Goal: Task Accomplishment & Management: Complete application form

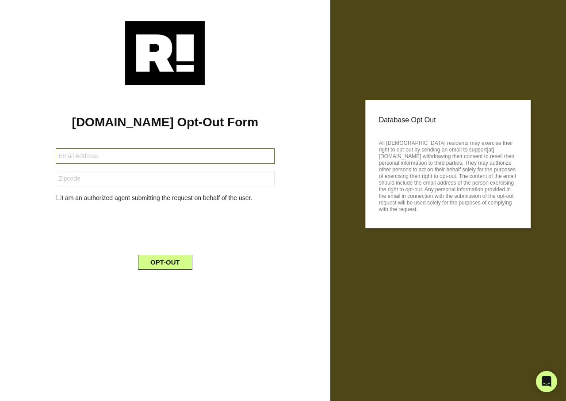
type input "[EMAIL_ADDRESS][DOMAIN_NAME]"
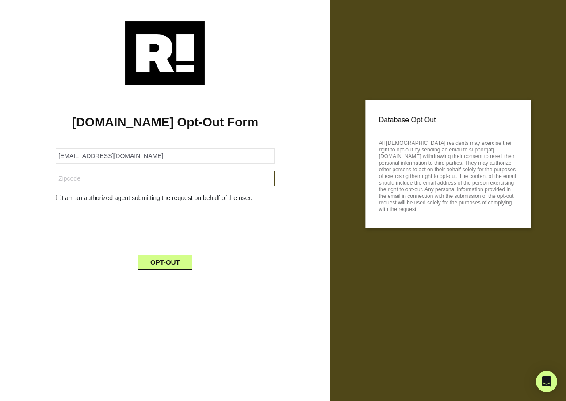
type input "85208999"
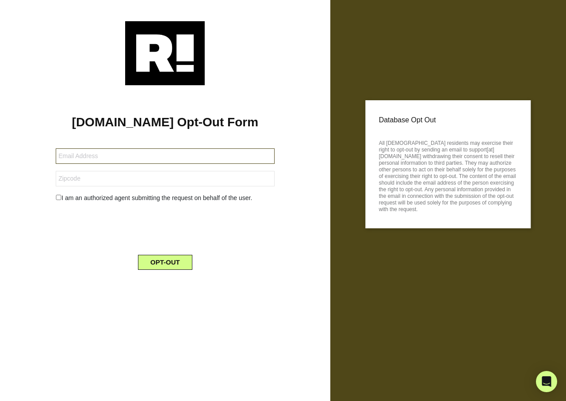
type input "[EMAIL_ADDRESS][DOMAIN_NAME]"
type input "85208999"
type input "[EMAIL_ADDRESS][DOMAIN_NAME]"
type input "85208999"
type input "[EMAIL_ADDRESS][DOMAIN_NAME]"
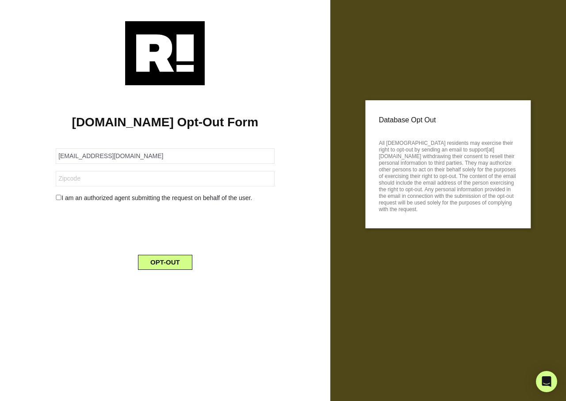
type input "85208999"
type input "[EMAIL_ADDRESS][DOMAIN_NAME]"
type input "85208999"
type input "[EMAIL_ADDRESS][DOMAIN_NAME]"
type input "85208999"
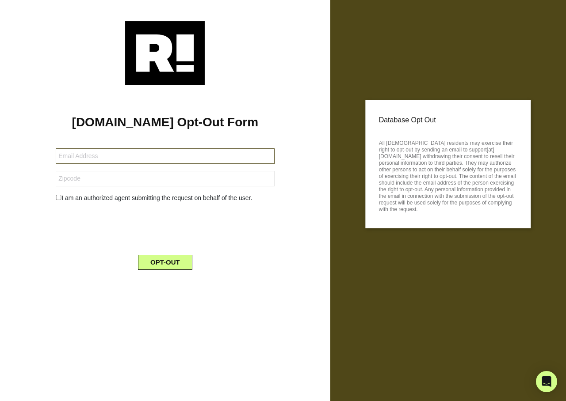
type input "[EMAIL_ADDRESS][DOMAIN_NAME]"
type input "85208999"
type input "[EMAIL_ADDRESS][DOMAIN_NAME]"
type input "85208999"
type input "[EMAIL_ADDRESS][DOMAIN_NAME]"
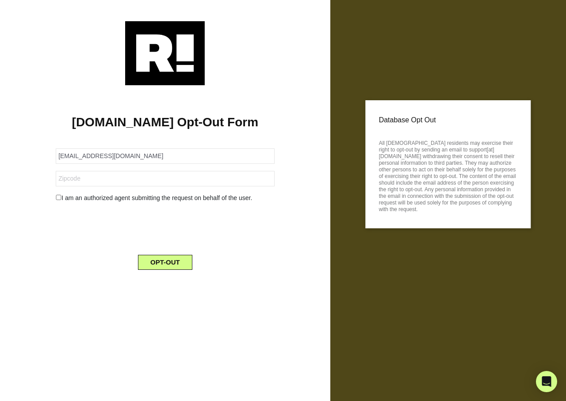
type input "85208999"
type input "[EMAIL_ADDRESS][DOMAIN_NAME]"
type input "85208999"
type input "[EMAIL_ADDRESS][DOMAIN_NAME]"
type input "85208999"
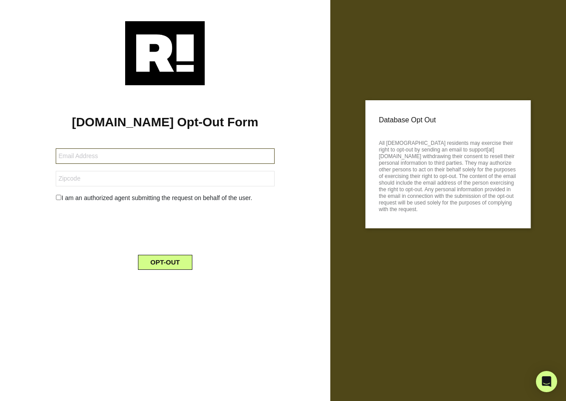
type input "[EMAIL_ADDRESS][DOMAIN_NAME]"
type input "85208999"
type input "[EMAIL_ADDRESS][DOMAIN_NAME]"
type input "85208999"
